Goal: Task Accomplishment & Management: Use online tool/utility

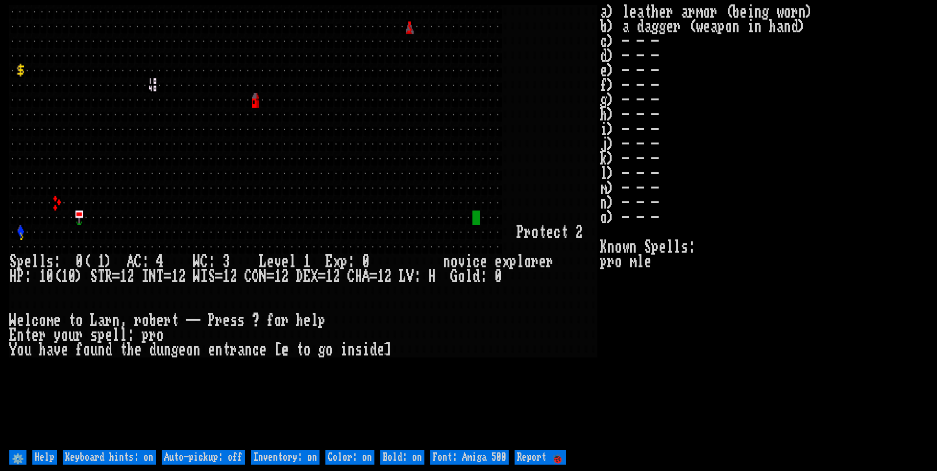
click at [225, 460] on off "Auto-pickup: off" at bounding box center [203, 457] width 83 height 15
type off "Auto-pickup: on"
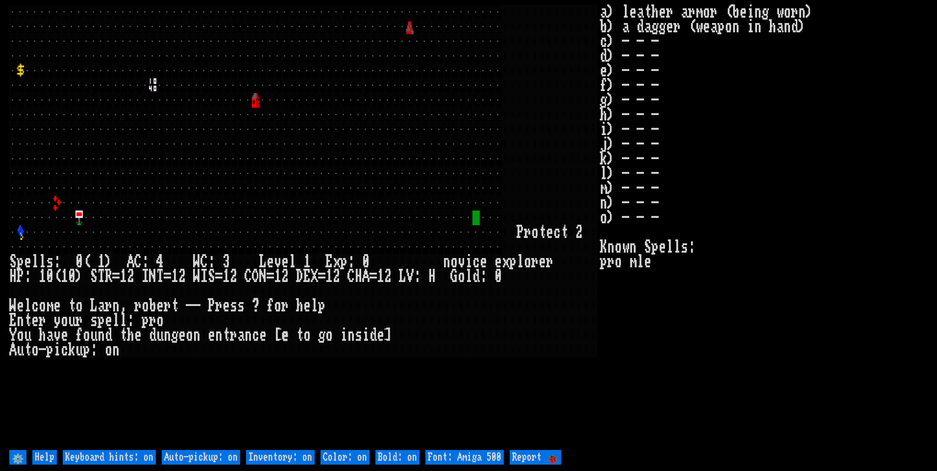
click at [283, 458] on on "Inventory: on" at bounding box center [280, 457] width 69 height 15
type on "Inventory: off"
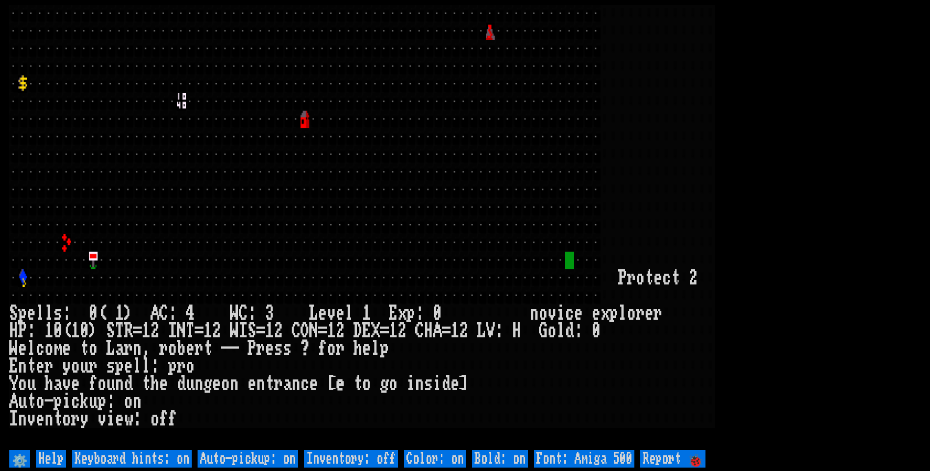
click at [618, 457] on 500 "Font: Amiga 500" at bounding box center [584, 459] width 100 height 18
type 500 "Font: Amiga 1200"
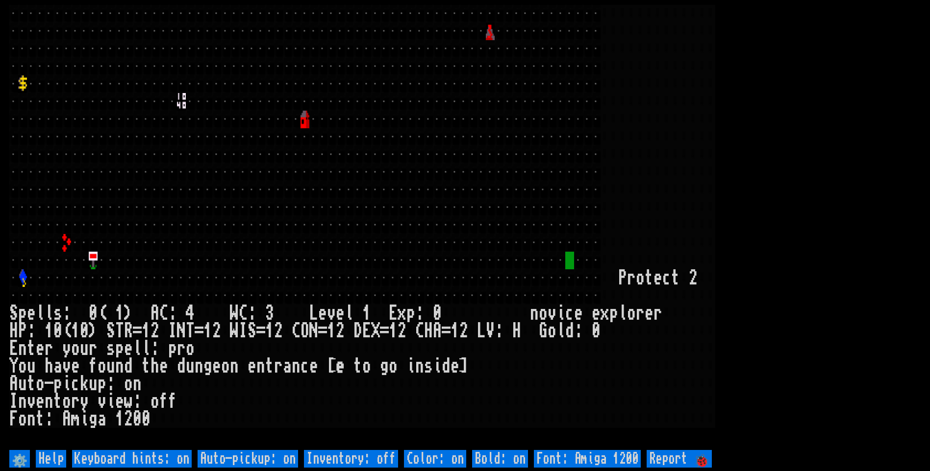
click at [837, 179] on larn at bounding box center [464, 226] width 911 height 443
